Goal: Transaction & Acquisition: Purchase product/service

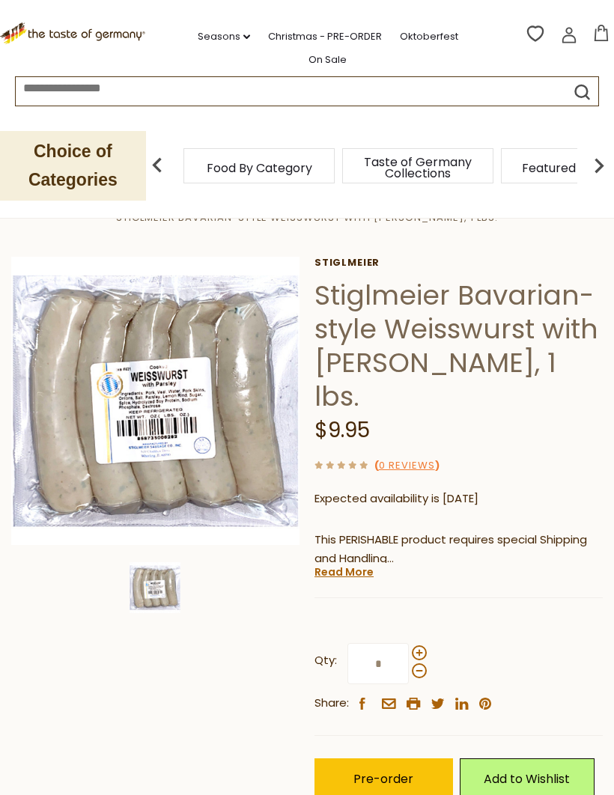
scroll to position [183, 0]
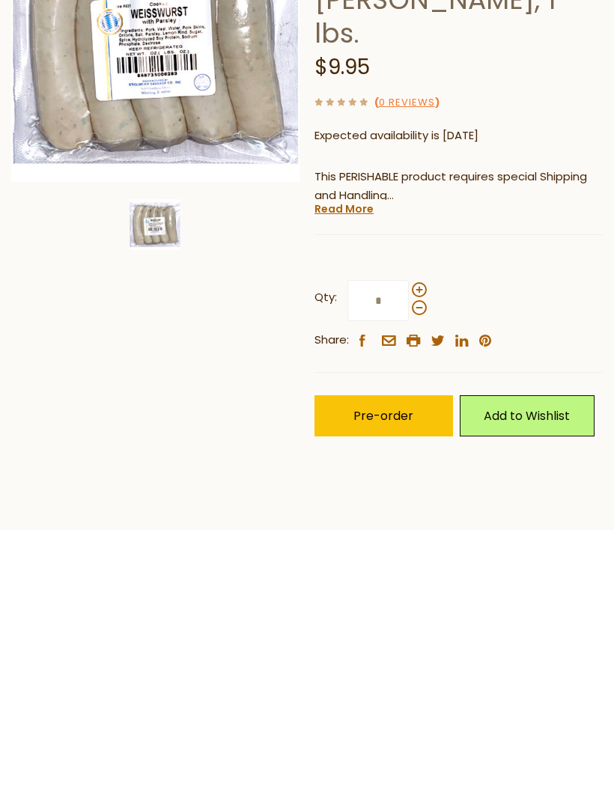
click at [333, 430] on link "Read More" at bounding box center [344, 437] width 59 height 15
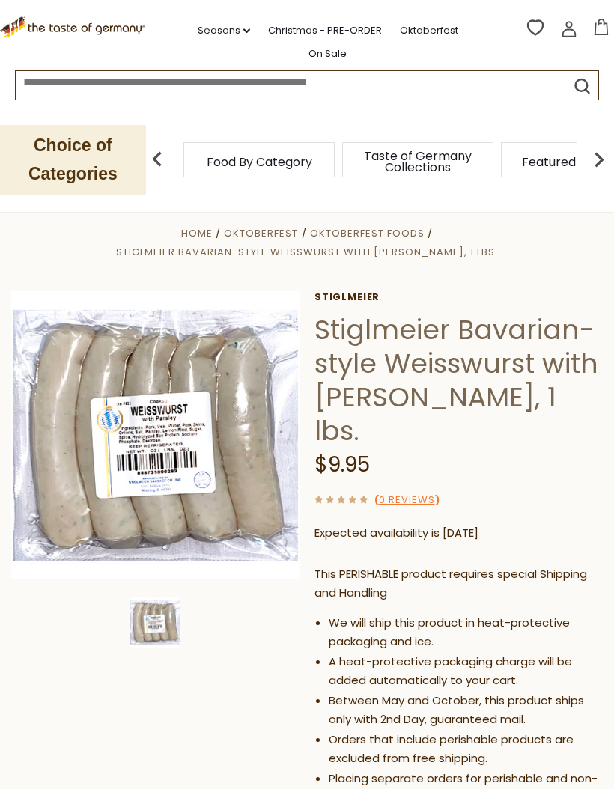
scroll to position [15, 0]
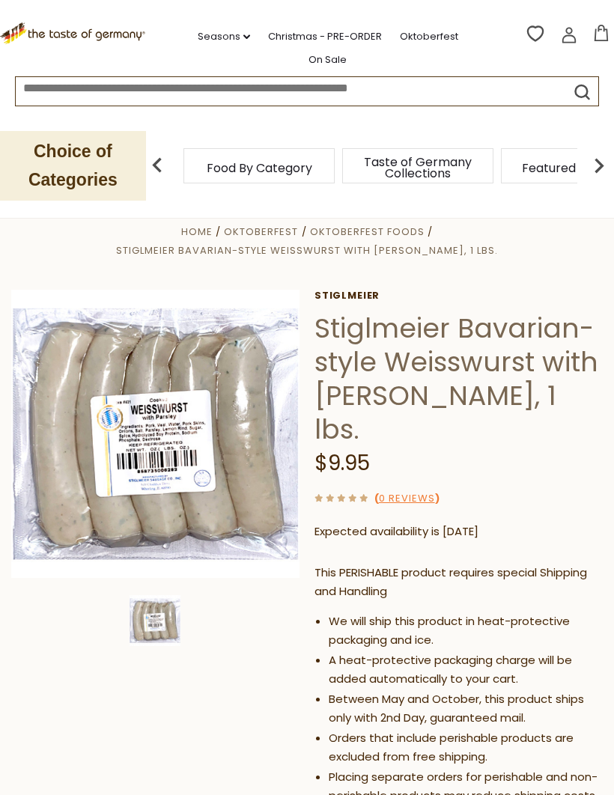
click at [310, 236] on span "Oktoberfest Foods" at bounding box center [367, 232] width 115 height 14
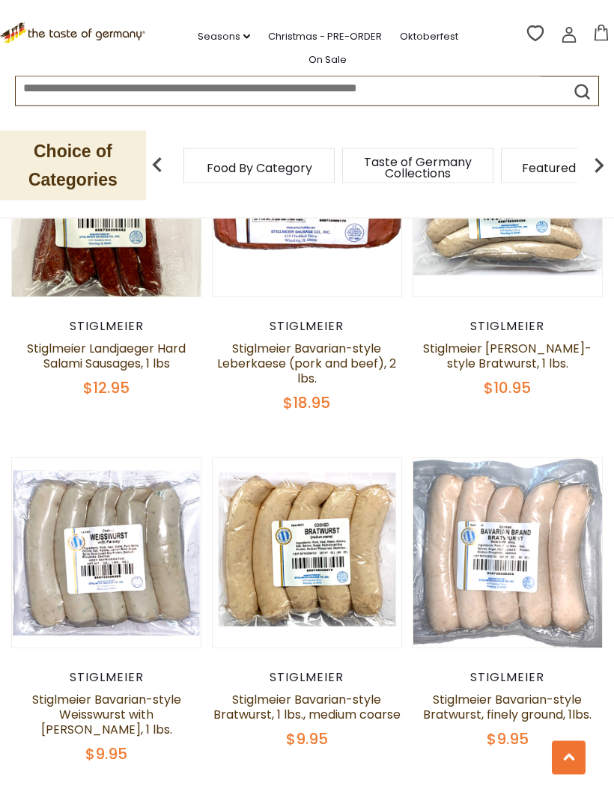
scroll to position [3778, 0]
click at [94, 327] on button "Quick View" at bounding box center [106, 310] width 101 height 34
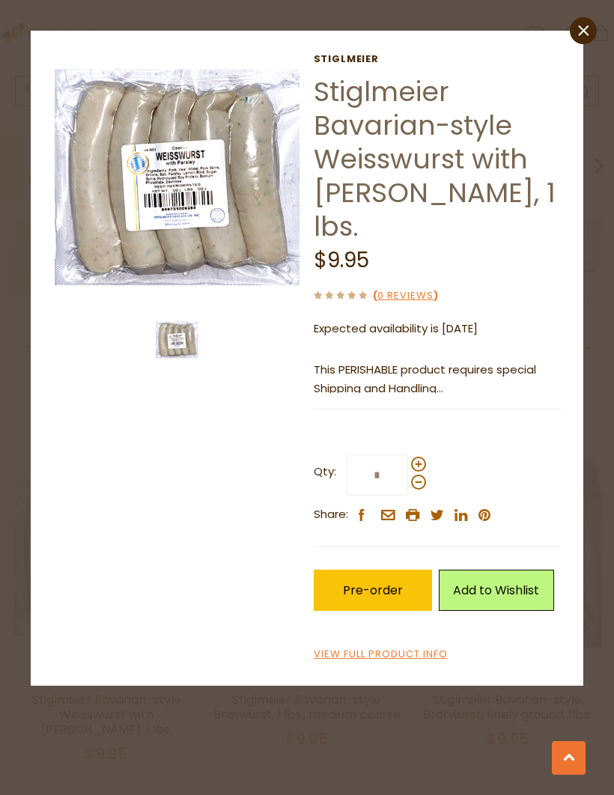
click at [422, 457] on span at bounding box center [418, 464] width 15 height 15
click at [408, 455] on input "*" at bounding box center [377, 475] width 61 height 41
click at [419, 457] on span at bounding box center [418, 464] width 15 height 15
click at [408, 455] on input "*" at bounding box center [377, 475] width 61 height 41
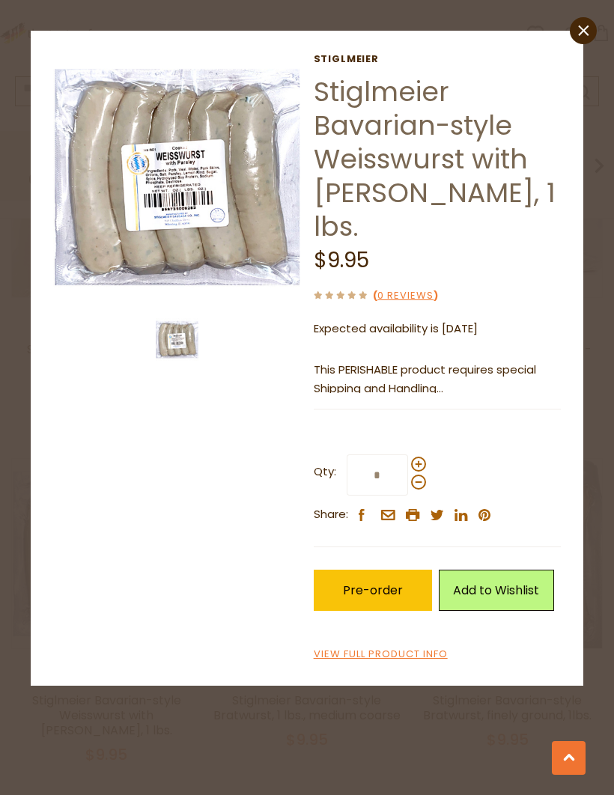
click at [418, 457] on span at bounding box center [418, 464] width 15 height 15
click at [408, 455] on input "*" at bounding box center [377, 475] width 61 height 41
type input "*"
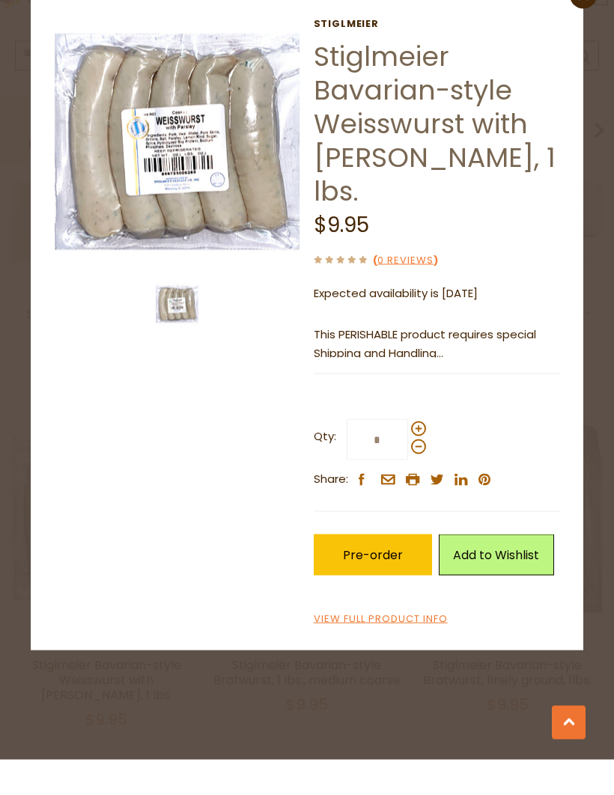
click at [387, 582] on span "Pre-order" at bounding box center [373, 590] width 60 height 17
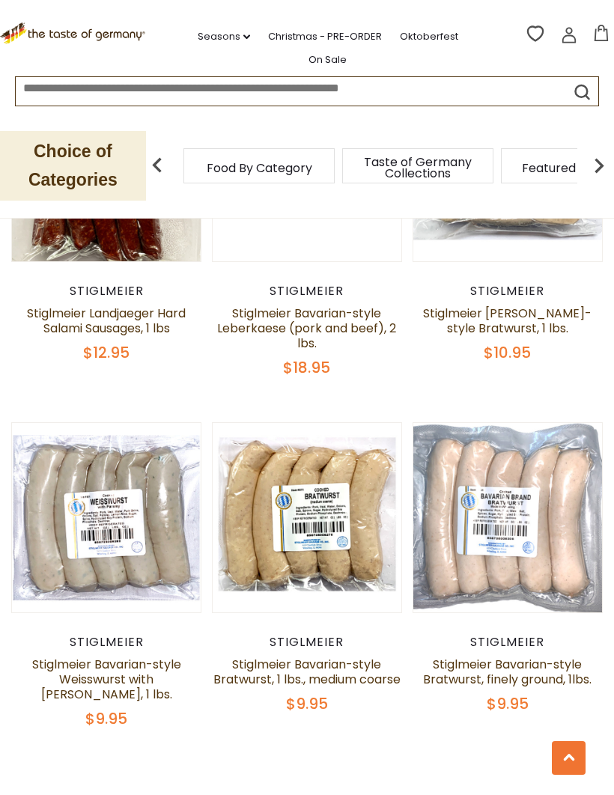
click at [527, 291] on button "Quick View" at bounding box center [507, 275] width 101 height 34
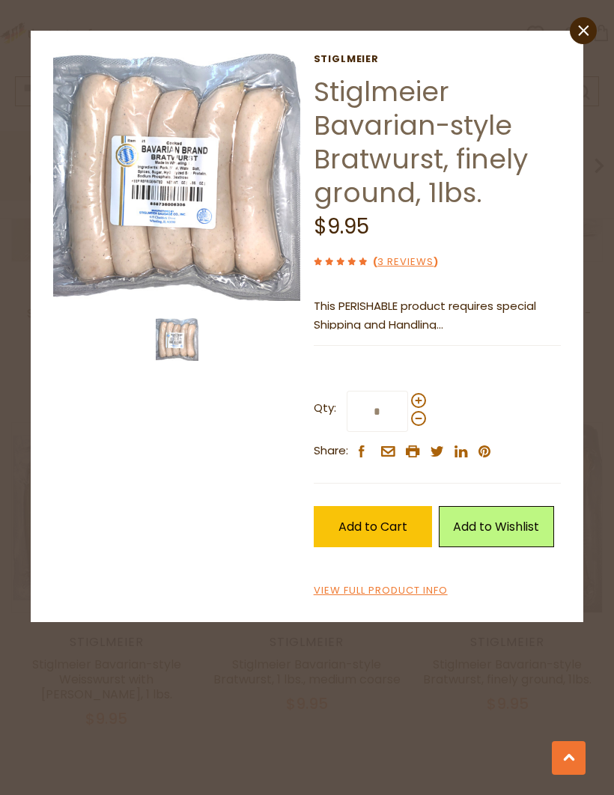
click at [422, 398] on span at bounding box center [418, 400] width 15 height 15
click at [408, 398] on input "*" at bounding box center [377, 411] width 61 height 41
click at [420, 395] on span at bounding box center [418, 400] width 15 height 15
click at [408, 395] on input "*" at bounding box center [377, 411] width 61 height 41
click at [422, 399] on span at bounding box center [418, 400] width 15 height 15
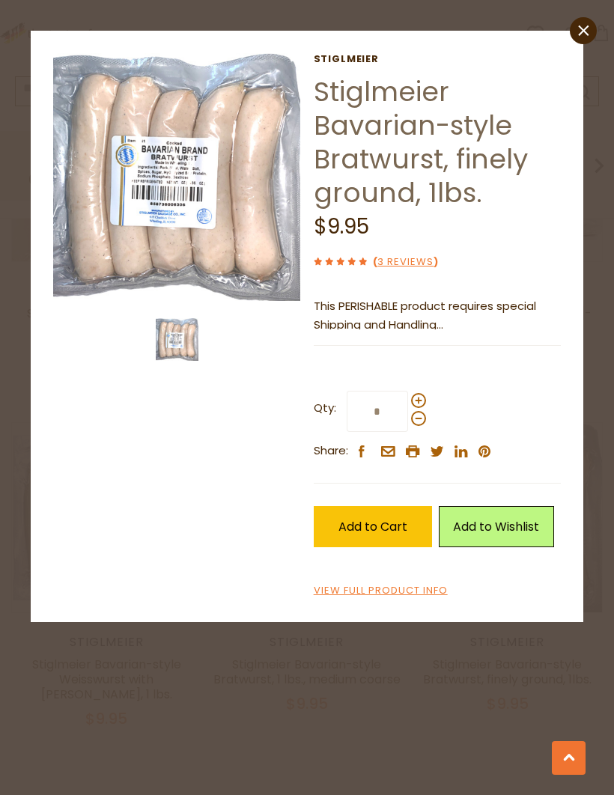
click at [408, 399] on input "*" at bounding box center [377, 411] width 61 height 41
click at [413, 401] on span at bounding box center [418, 400] width 15 height 15
click at [408, 401] on input "*" at bounding box center [377, 411] width 61 height 41
type input "*"
click at [376, 524] on span "Add to Cart" at bounding box center [373, 526] width 69 height 17
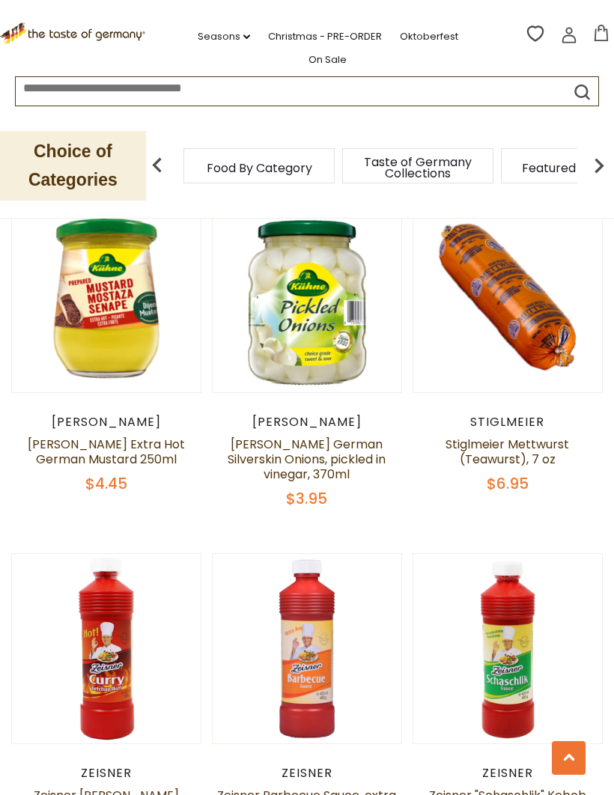
scroll to position [1901, 0]
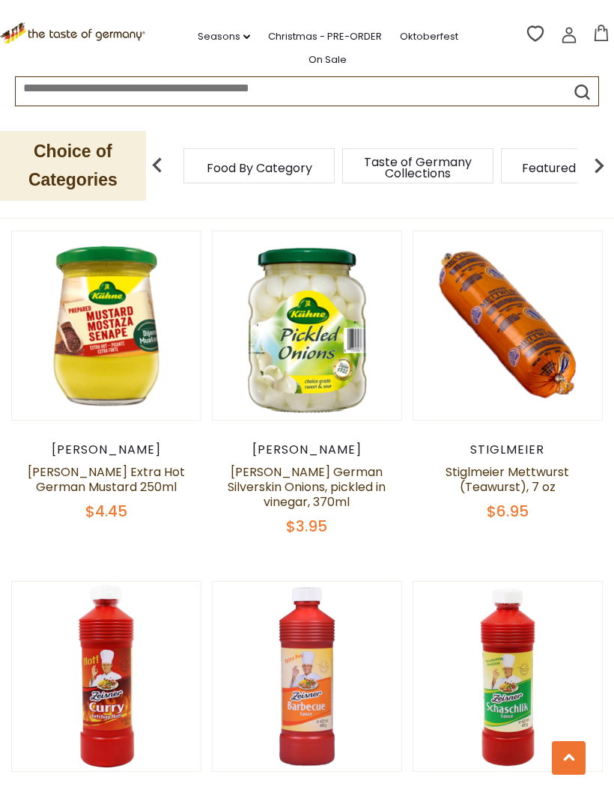
click at [600, 26] on icon at bounding box center [601, 33] width 16 height 16
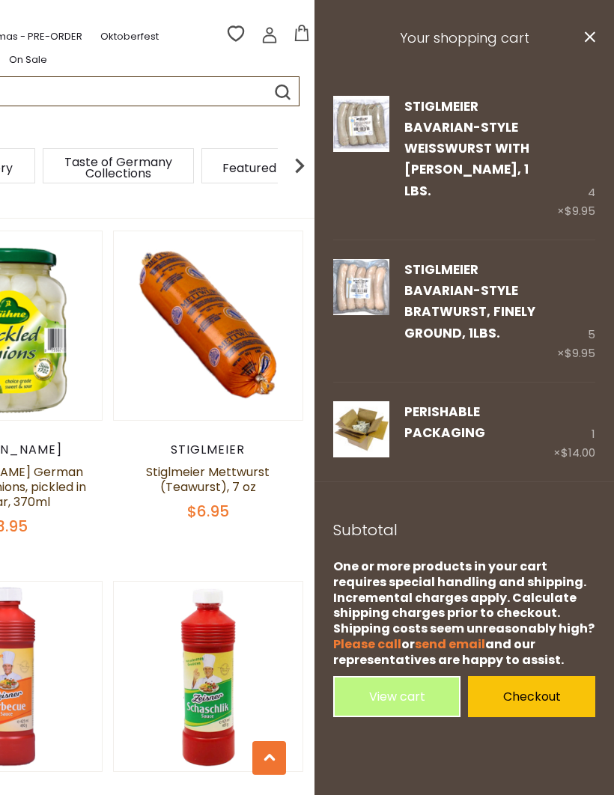
click at [464, 205] on link "Remove" at bounding box center [462, 213] width 44 height 16
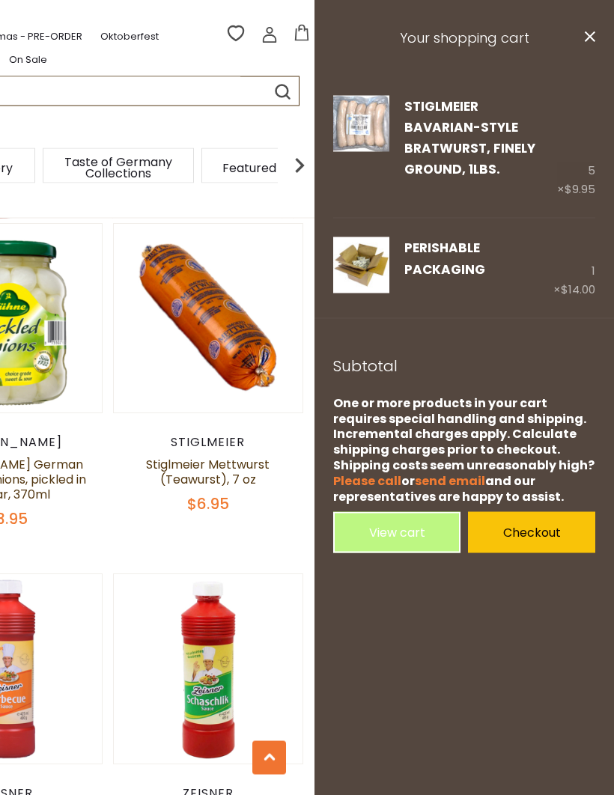
scroll to position [1909, 0]
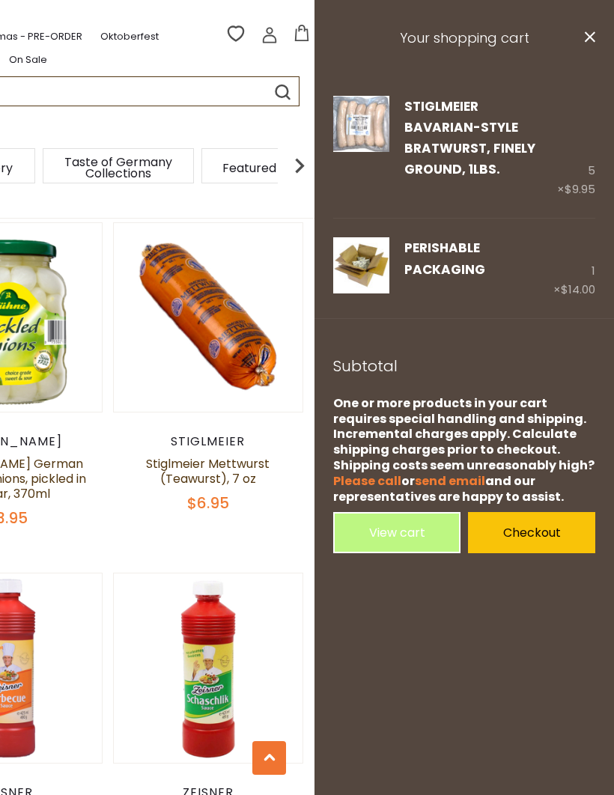
click at [47, 52] on link "On Sale" at bounding box center [28, 60] width 38 height 16
